Goal: Transaction & Acquisition: Purchase product/service

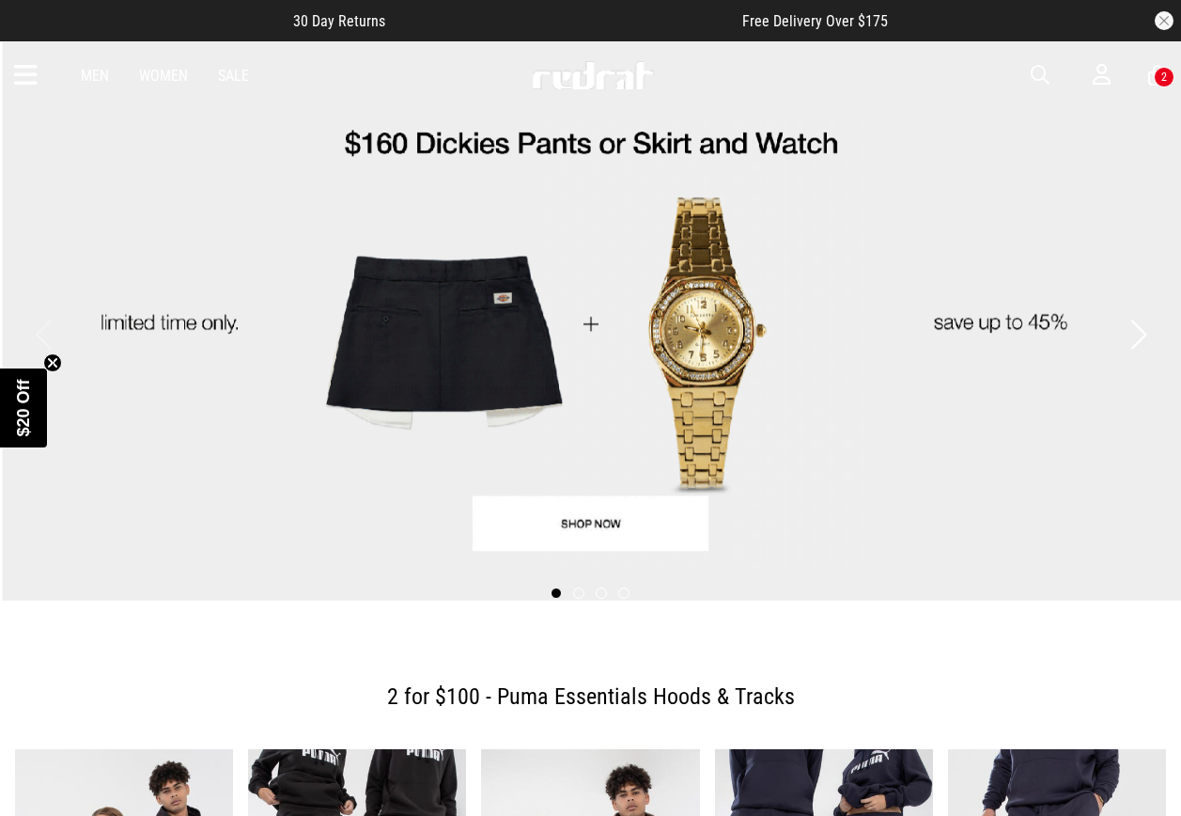
click at [1040, 83] on span "button" at bounding box center [1040, 75] width 19 height 23
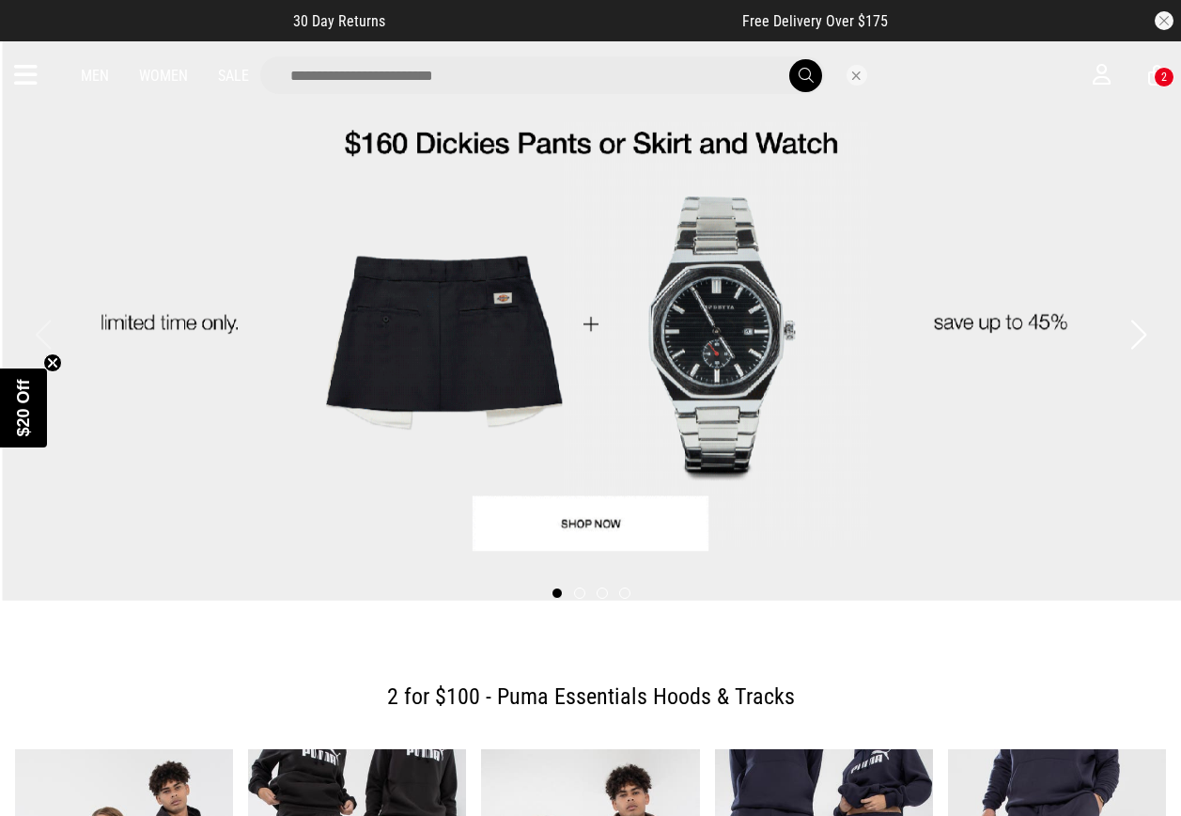
drag, startPoint x: 634, startPoint y: 78, endPoint x: 646, endPoint y: 82, distance: 12.8
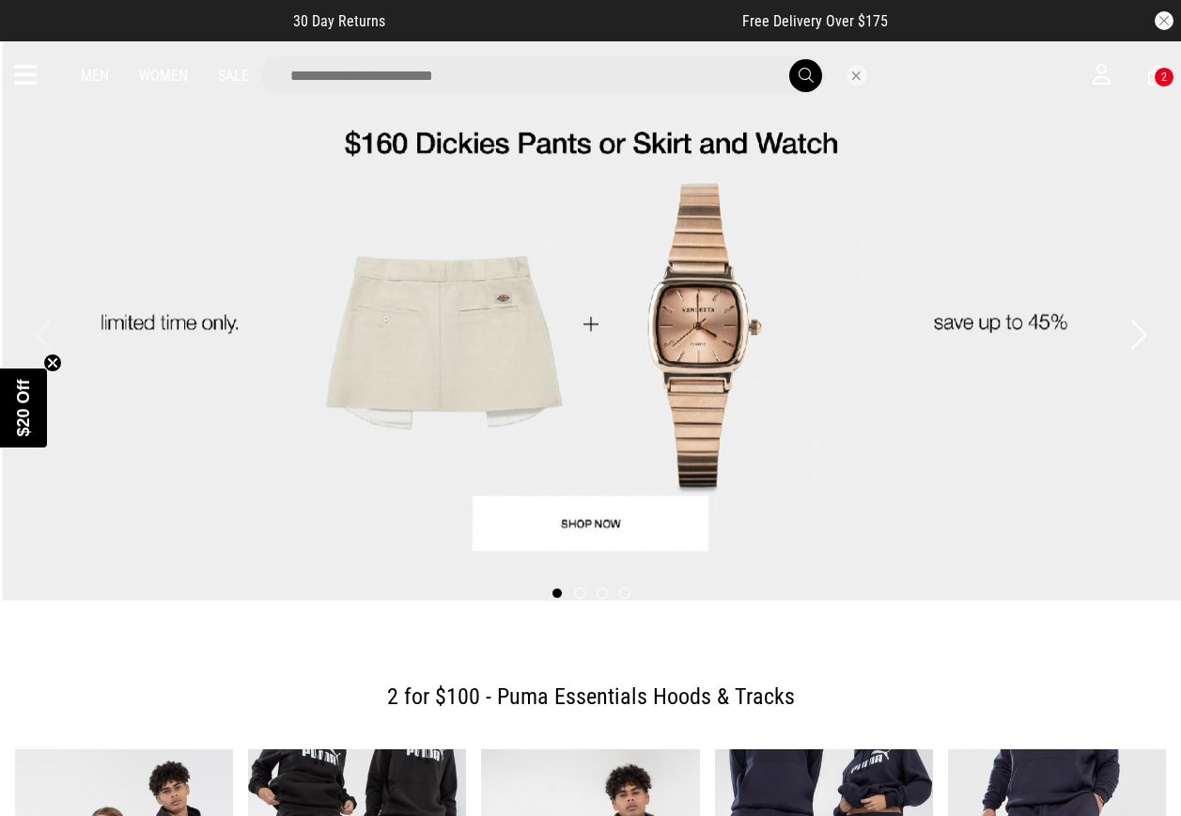
click at [633, 78] on input "search" at bounding box center [542, 75] width 565 height 38
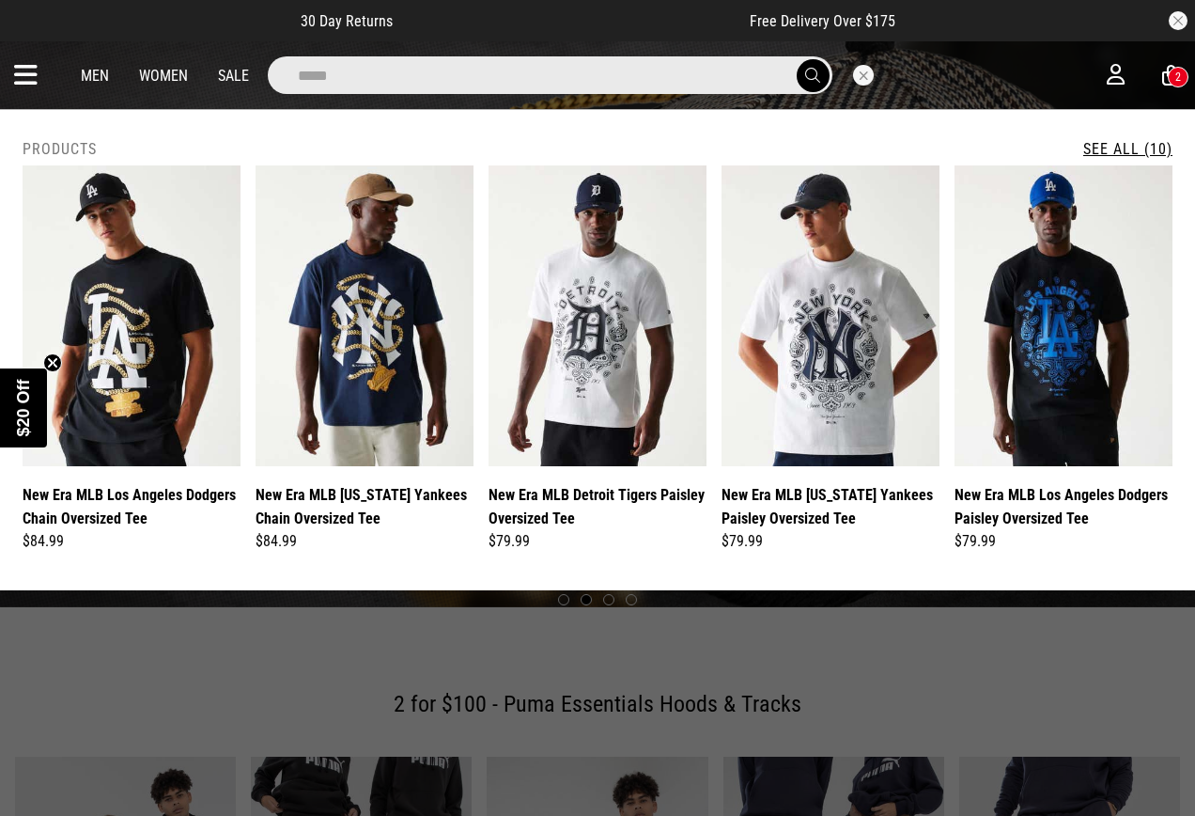
type input "*****"
click at [797, 59] on button "submit" at bounding box center [813, 75] width 33 height 33
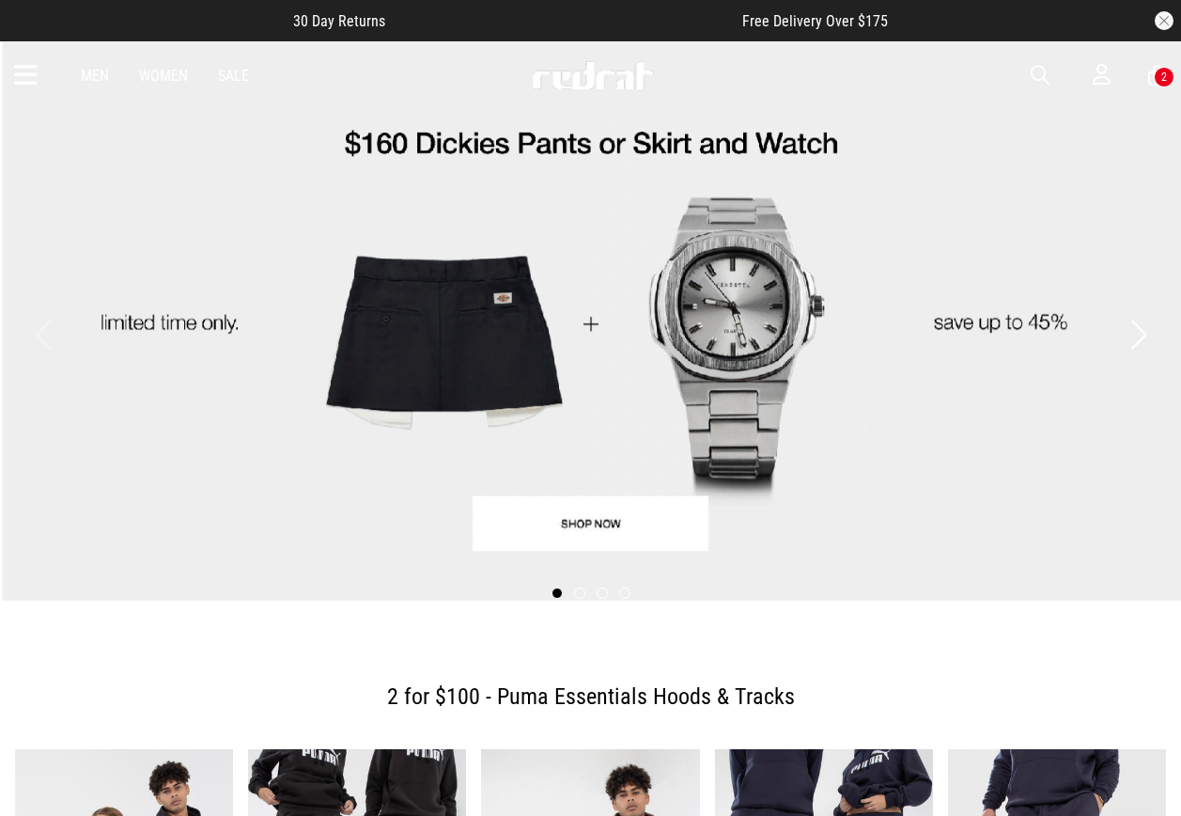
drag, startPoint x: 1039, startPoint y: 73, endPoint x: 982, endPoint y: 73, distance: 57.3
click at [1039, 73] on span "button" at bounding box center [1040, 75] width 19 height 23
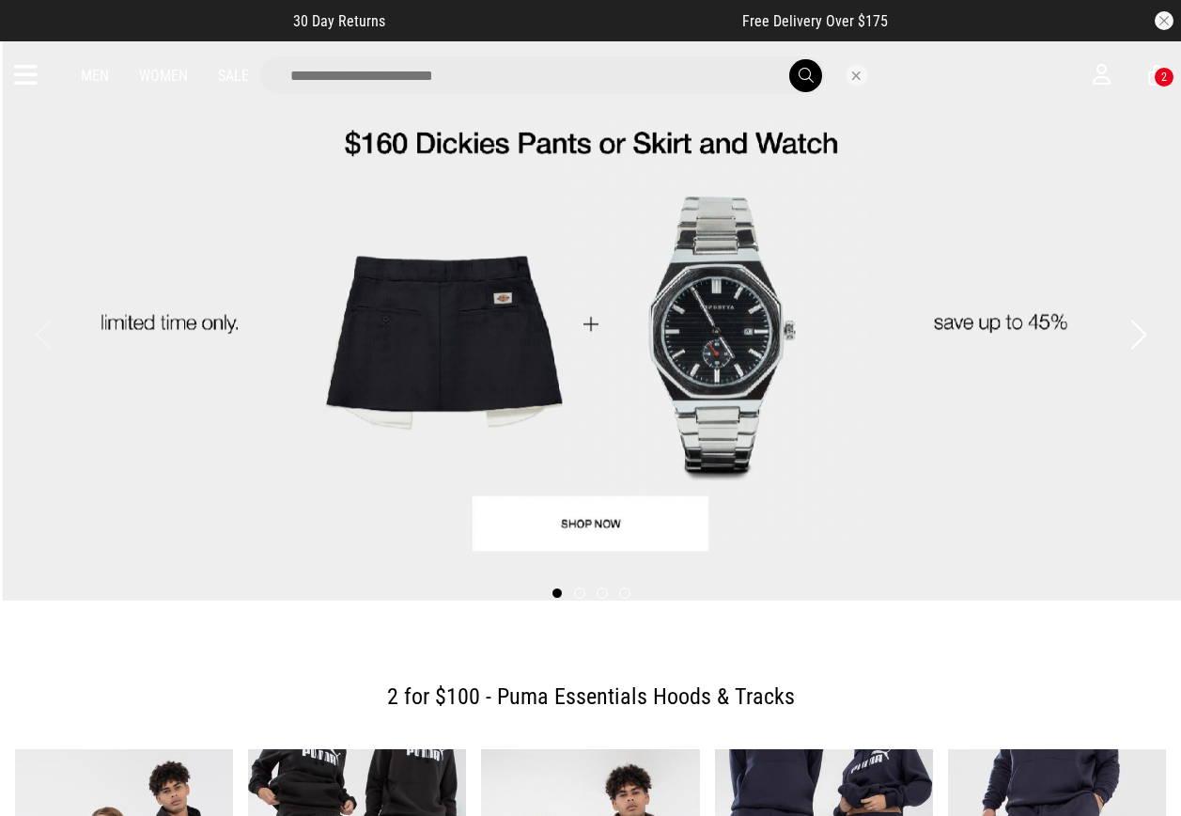
click at [646, 86] on input "search" at bounding box center [542, 75] width 565 height 38
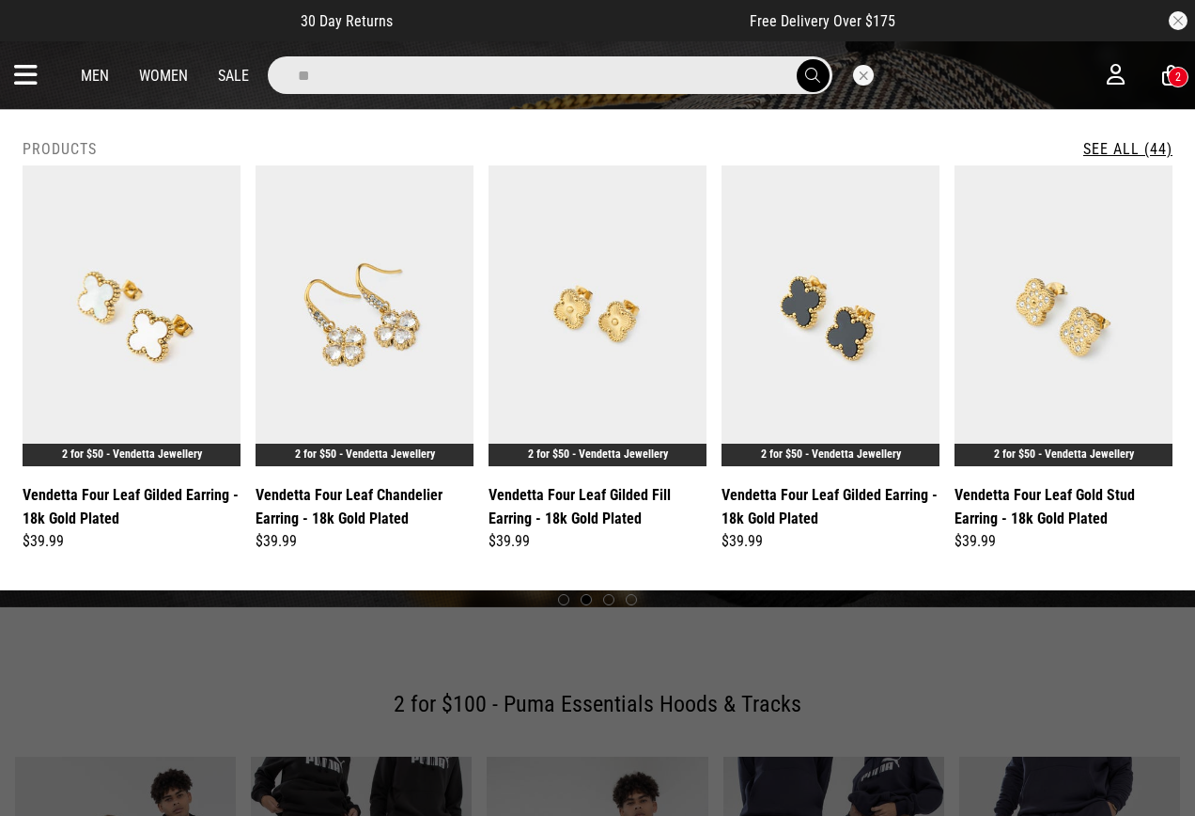
type input "*"
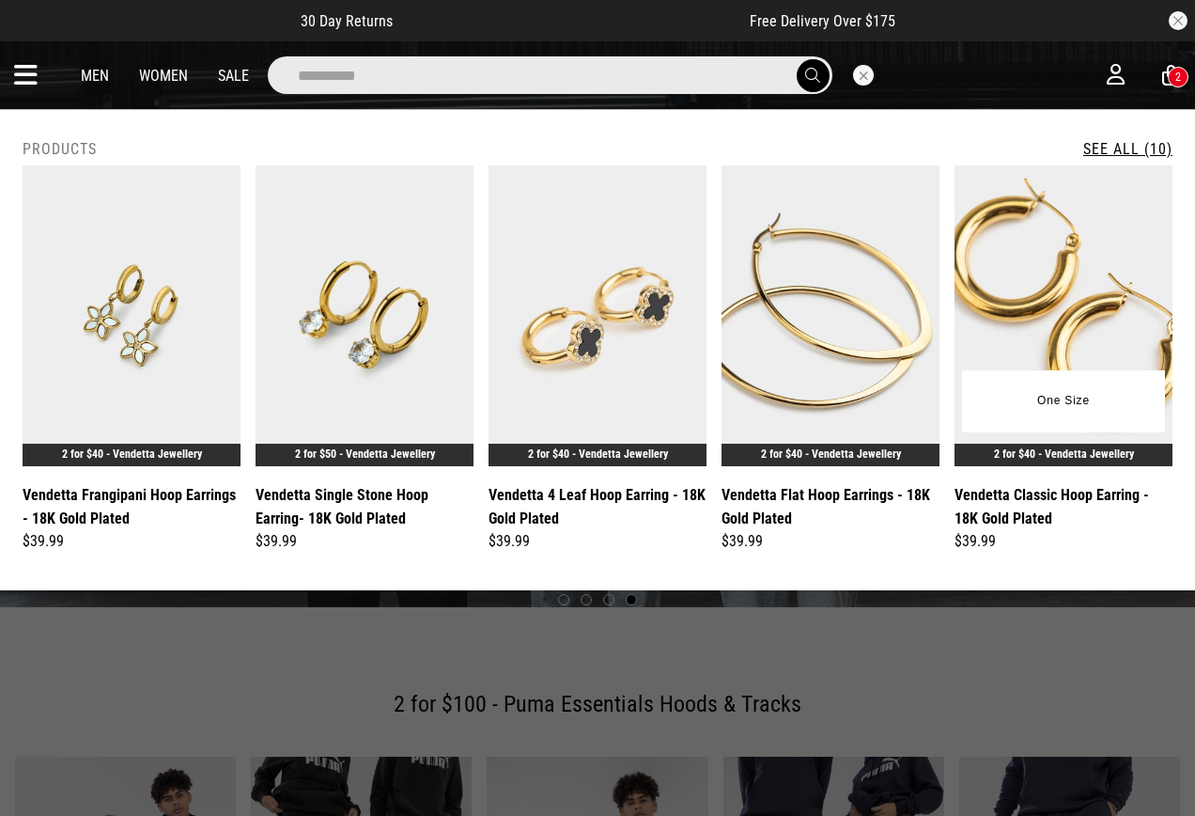
type input "**********"
click at [1066, 306] on img at bounding box center [1064, 315] width 218 height 301
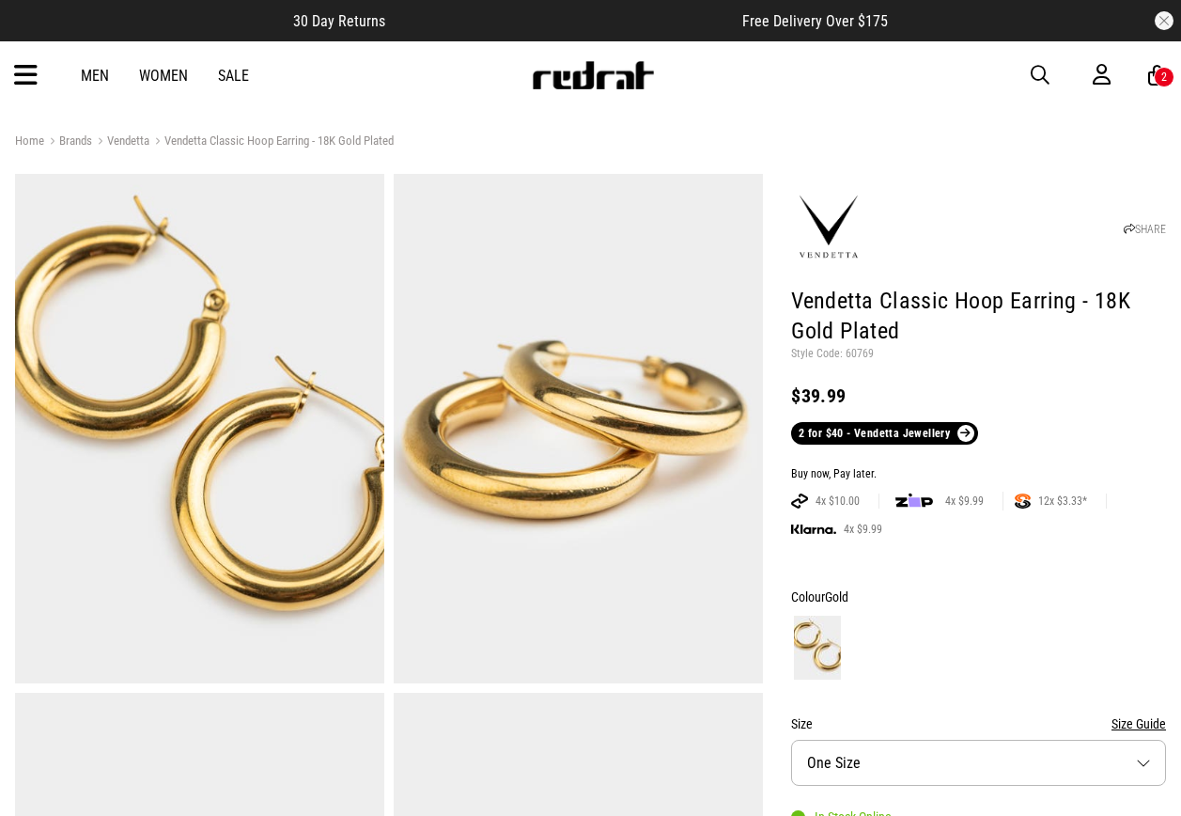
click at [855, 355] on p "Style Code: 60769" at bounding box center [978, 354] width 375 height 15
click at [855, 354] on p "Style Code: 60769" at bounding box center [978, 354] width 375 height 15
